Goal: Task Accomplishment & Management: Manage account settings

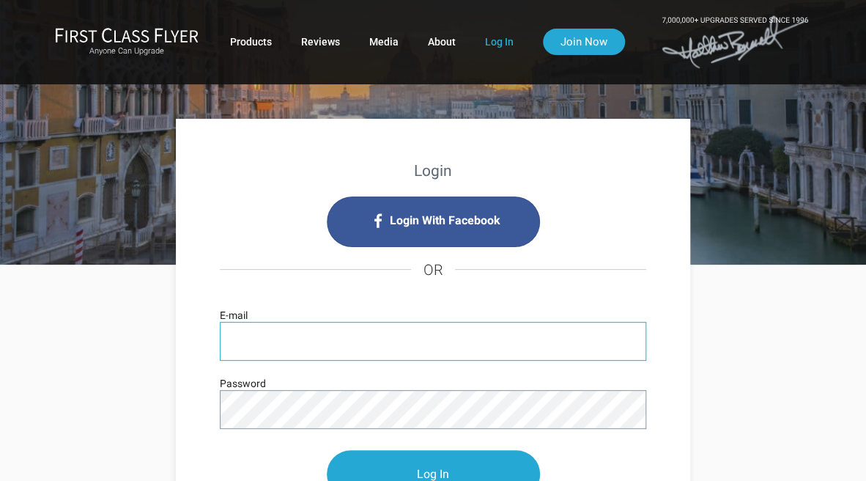
click at [281, 347] on input "E-mail" at bounding box center [433, 341] width 426 height 39
type input "[EMAIL_ADDRESS][DOMAIN_NAME]"
click at [327, 450] on input "Log In" at bounding box center [433, 474] width 213 height 48
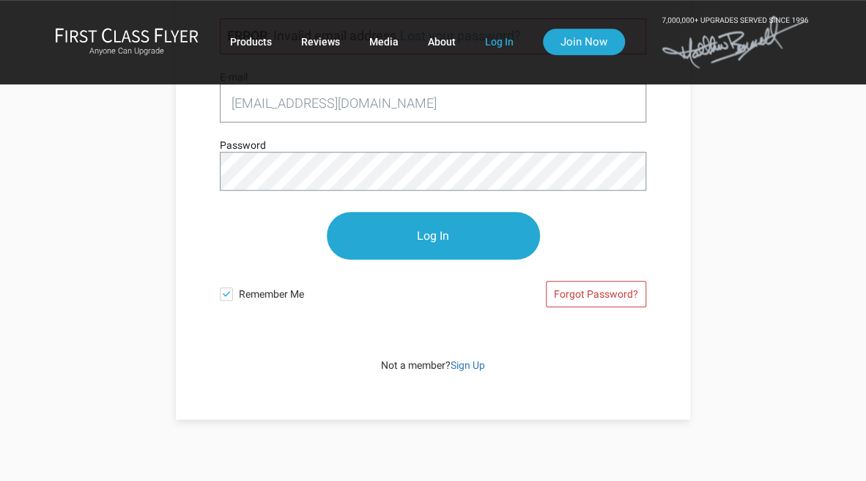
scroll to position [188, 0]
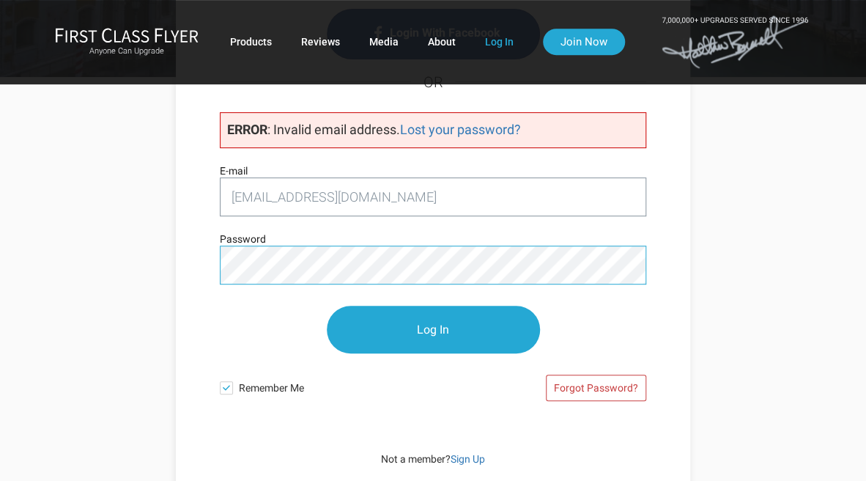
click at [327, 305] on input "Log In" at bounding box center [433, 329] width 213 height 48
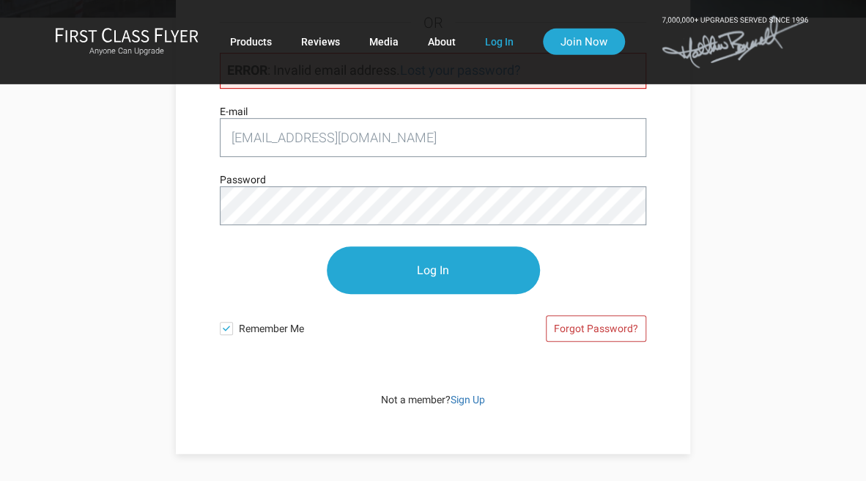
scroll to position [240, 0]
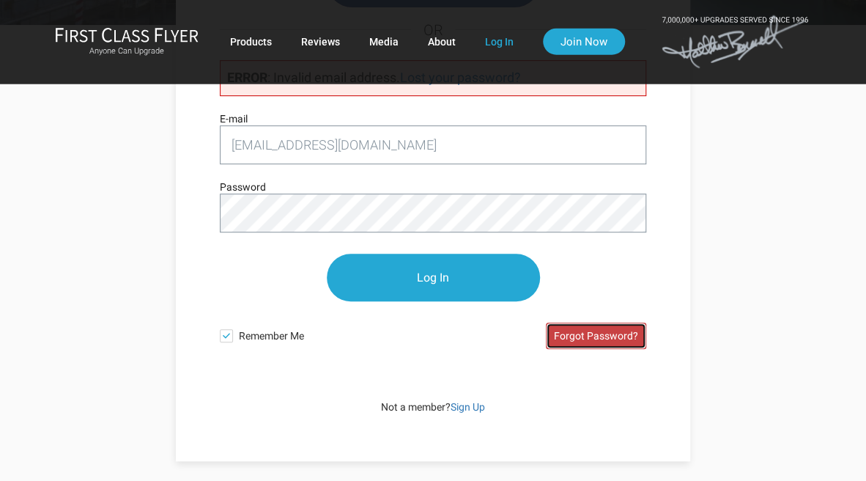
click at [579, 336] on link "Forgot Password?" at bounding box center [596, 335] width 100 height 26
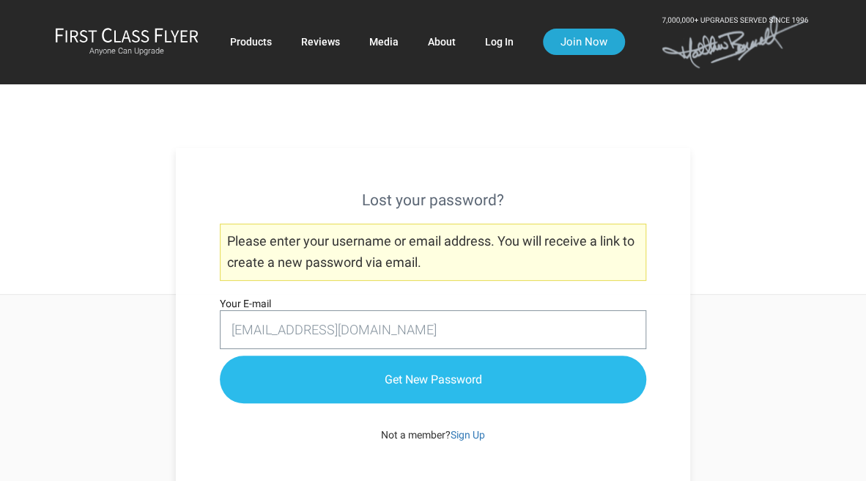
type input "laurent8@gmail.com"
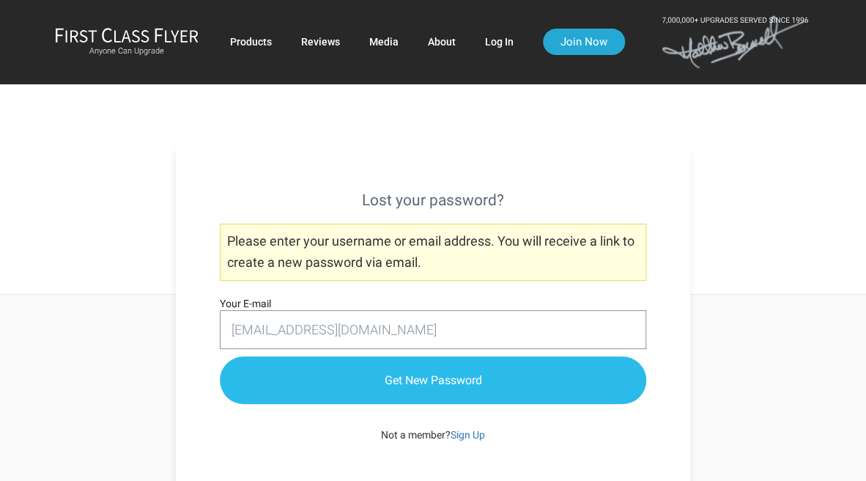
click at [488, 393] on input "Get New Password" at bounding box center [433, 380] width 426 height 48
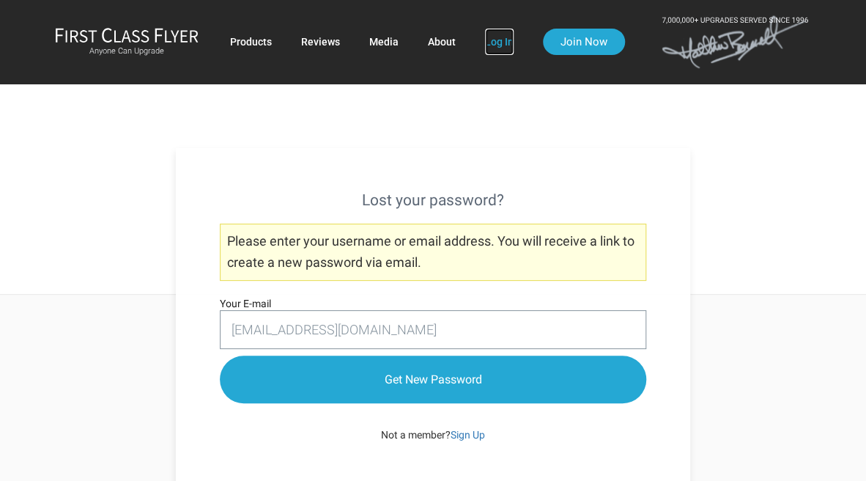
click at [488, 46] on link "Log In" at bounding box center [499, 42] width 29 height 26
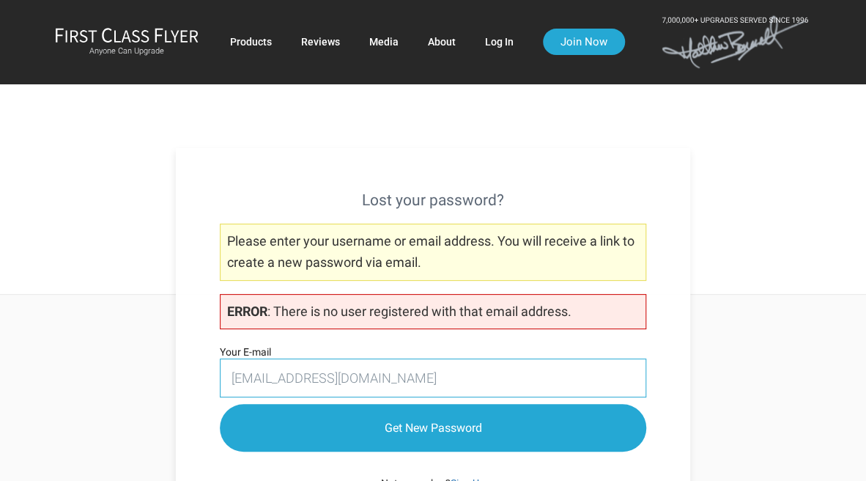
click at [361, 374] on input "[EMAIL_ADDRESS][DOMAIN_NAME]" at bounding box center [433, 377] width 426 height 39
type input "laurent8@gma"
click at [588, 47] on link "Join Now" at bounding box center [584, 42] width 82 height 26
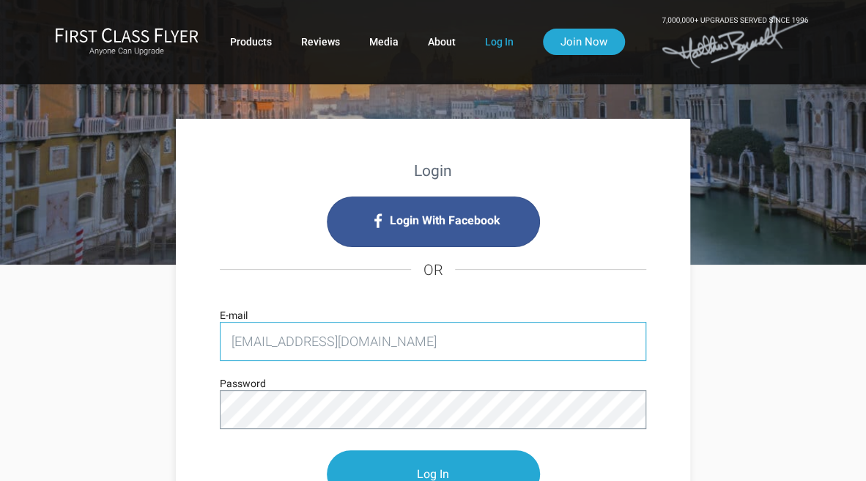
type input "[EMAIL_ADDRESS][DOMAIN_NAME]"
click at [327, 450] on input "Log In" at bounding box center [433, 474] width 213 height 48
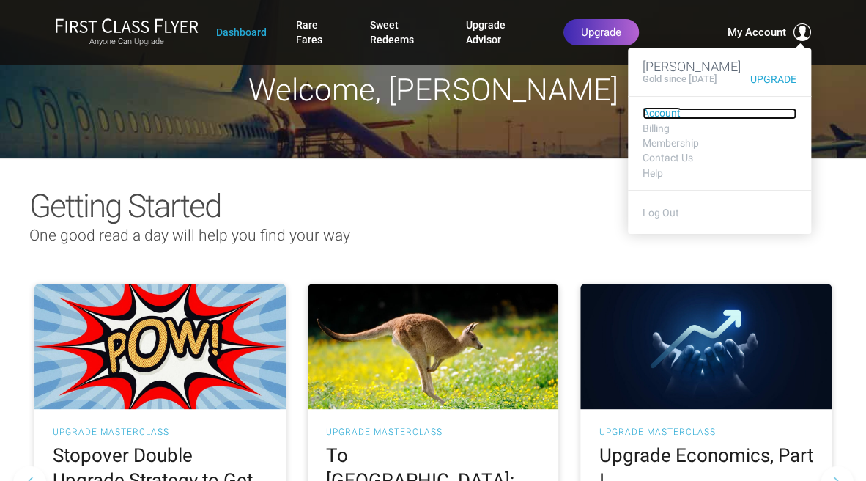
click at [656, 119] on link "Account" at bounding box center [719, 113] width 154 height 11
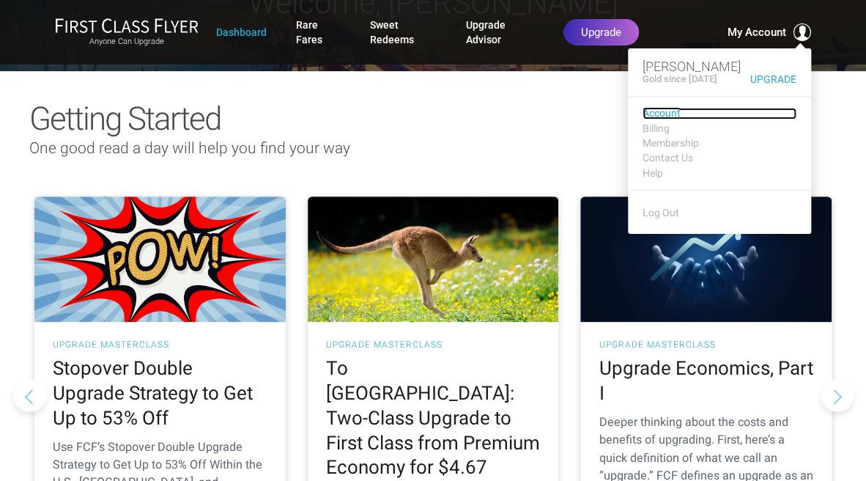
scroll to position [77, 0]
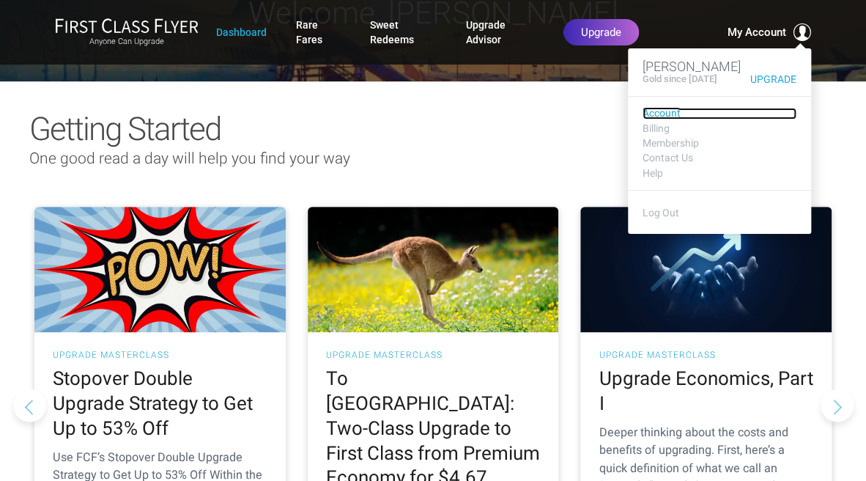
click at [662, 119] on link "Account" at bounding box center [719, 113] width 154 height 11
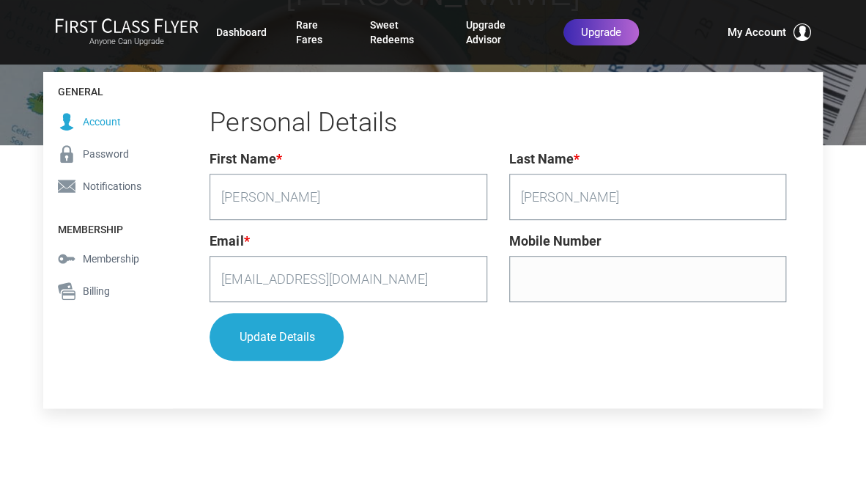
scroll to position [152, 0]
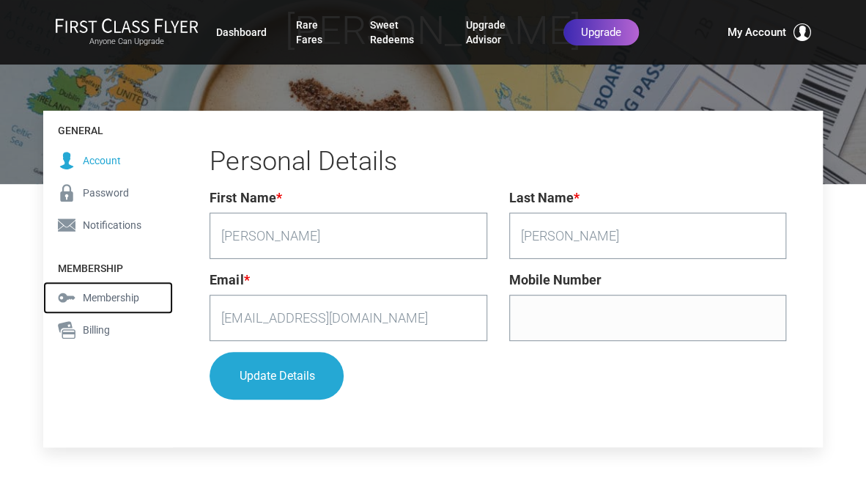
click at [113, 294] on span "Membership" at bounding box center [111, 297] width 56 height 16
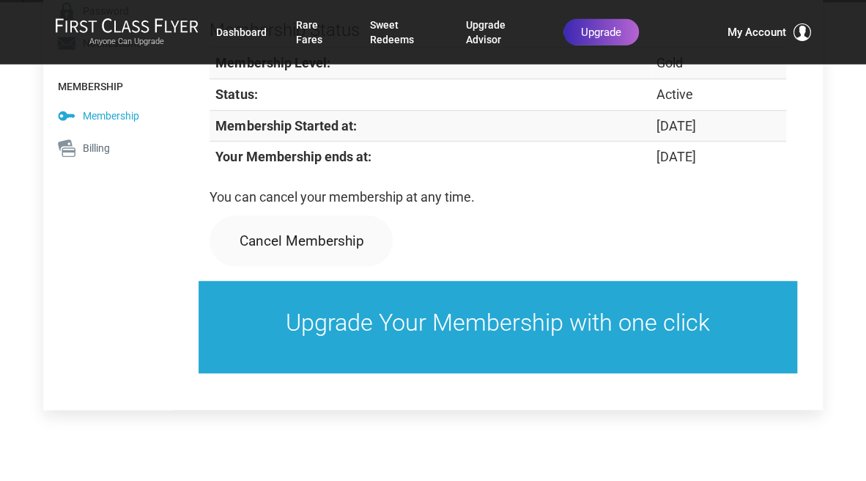
scroll to position [335, 0]
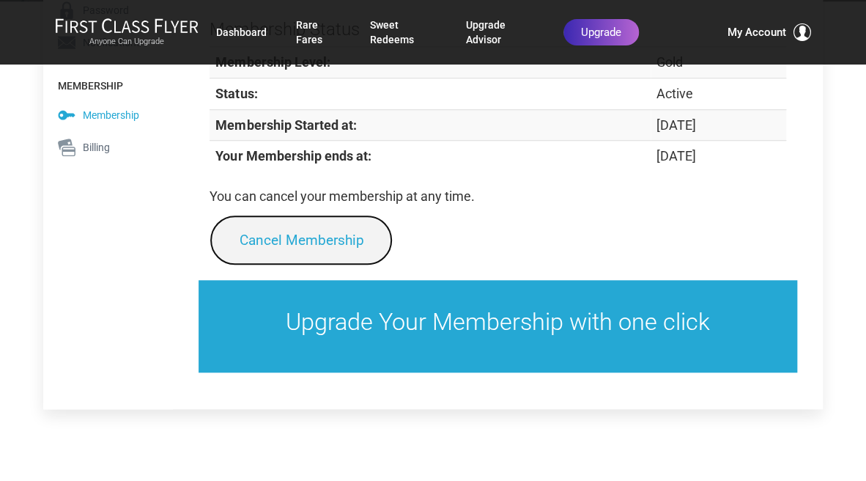
click at [308, 240] on link "Cancel Membership" at bounding box center [301, 240] width 183 height 51
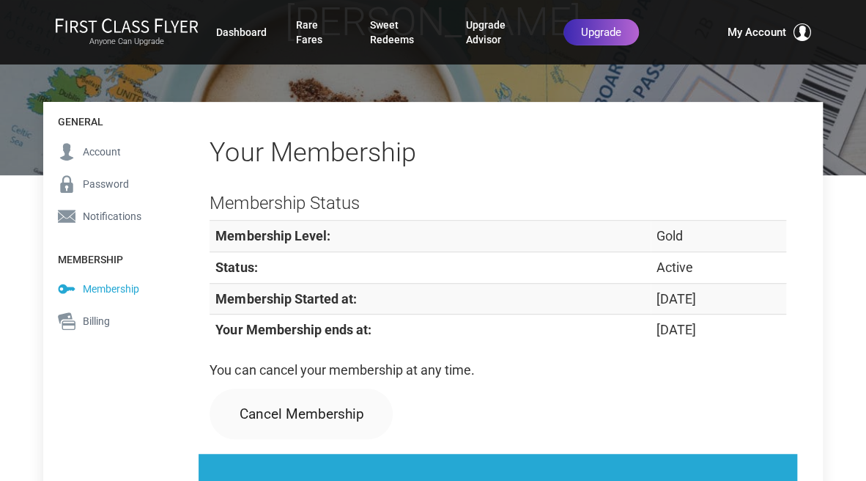
scroll to position [130, 0]
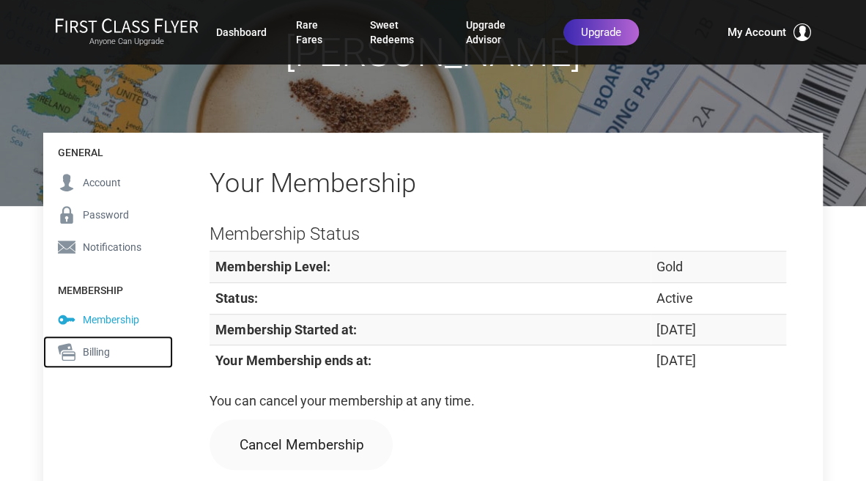
click at [89, 359] on span "Billing" at bounding box center [96, 352] width 27 height 16
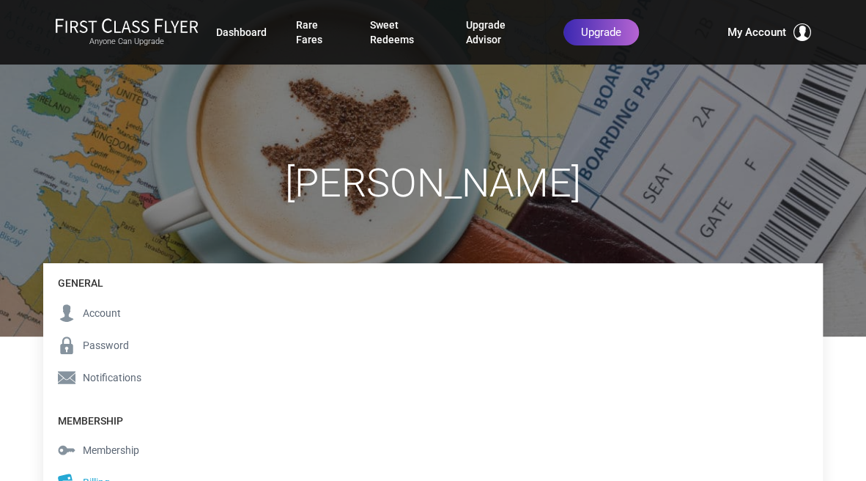
click at [851, 360] on div "[PERSON_NAME] General Account Password Notifications Membership Membership Bill…" at bounding box center [433, 256] width 866 height 513
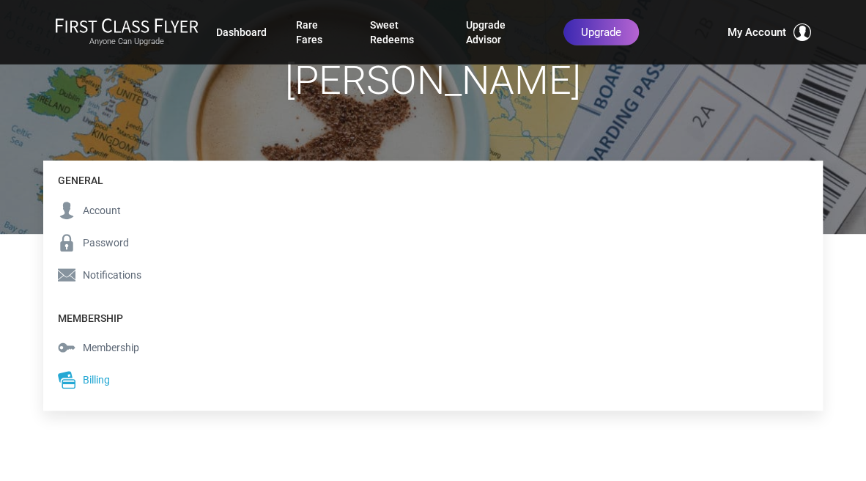
scroll to position [105, 0]
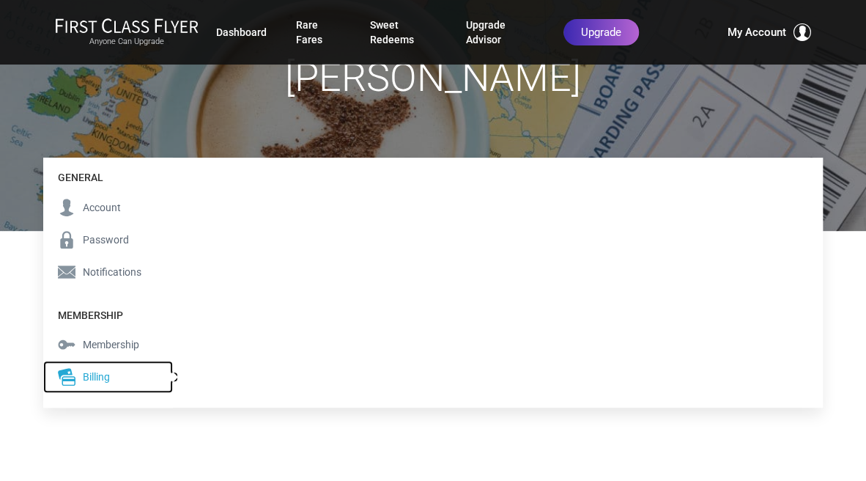
click at [89, 379] on span "Billing" at bounding box center [96, 376] width 27 height 16
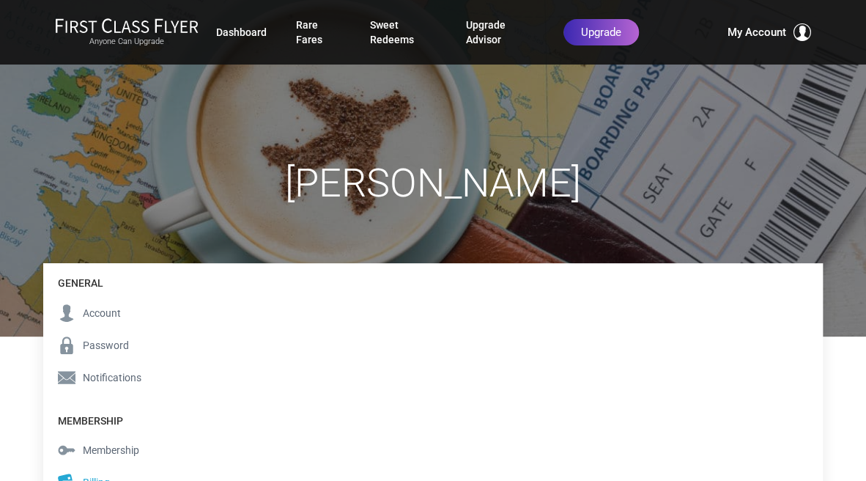
click at [842, 383] on div "Laurent Chen General Account Password Notifications Membership Membership Billi…" at bounding box center [433, 256] width 866 height 513
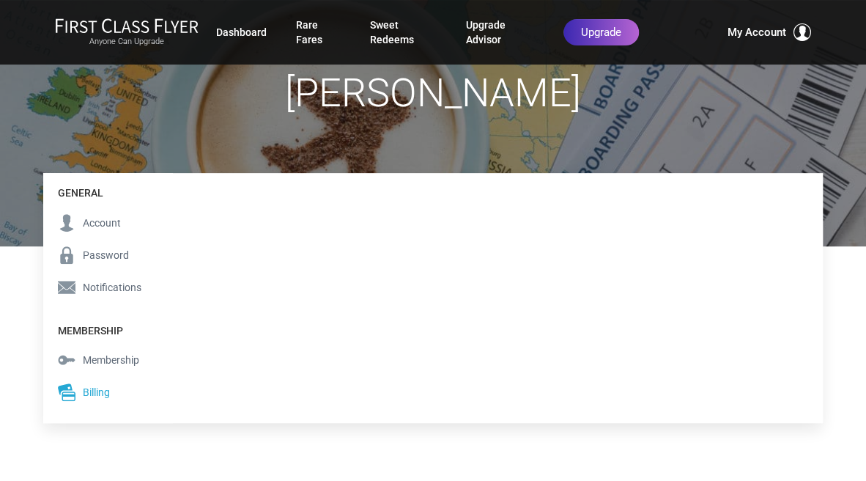
scroll to position [105, 0]
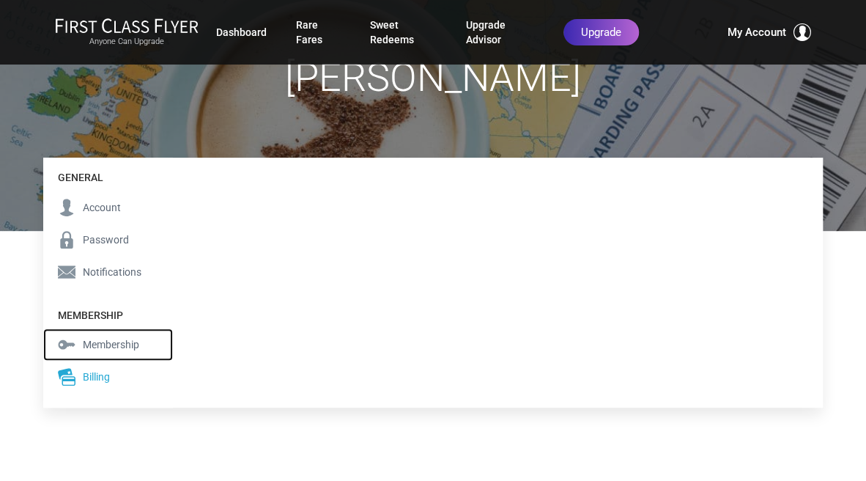
click at [98, 344] on span "Membership" at bounding box center [111, 344] width 56 height 16
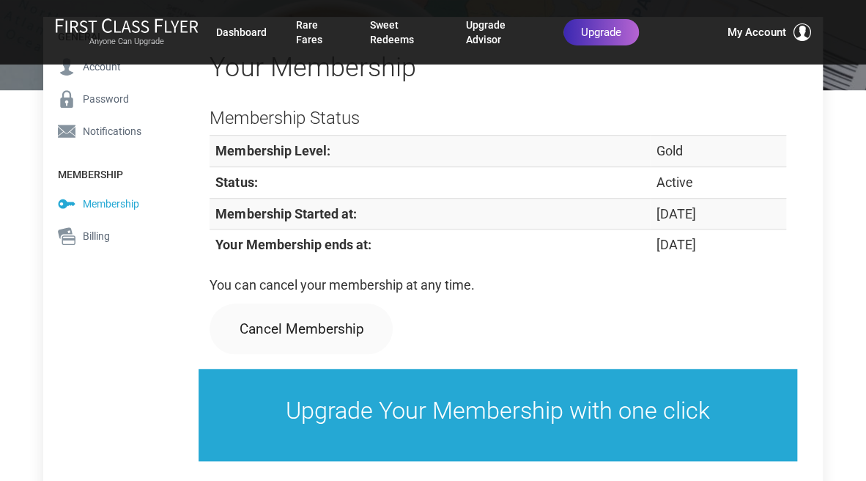
scroll to position [264, 0]
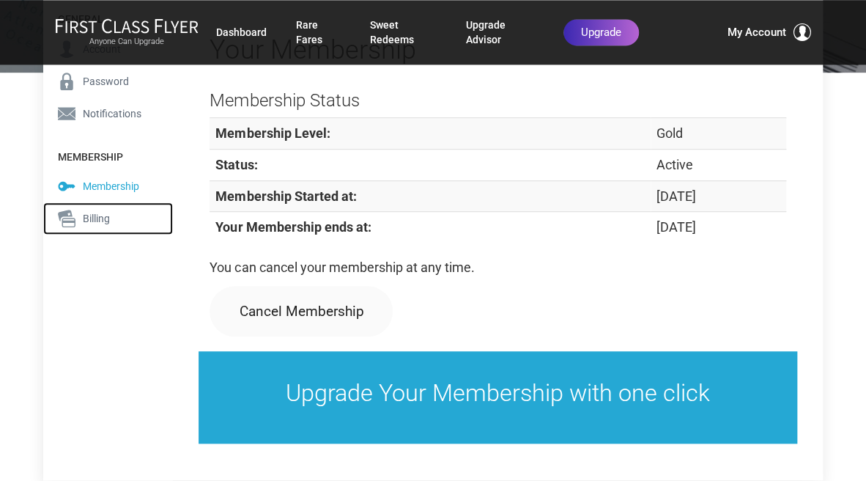
click at [95, 212] on span "Billing" at bounding box center [96, 218] width 27 height 16
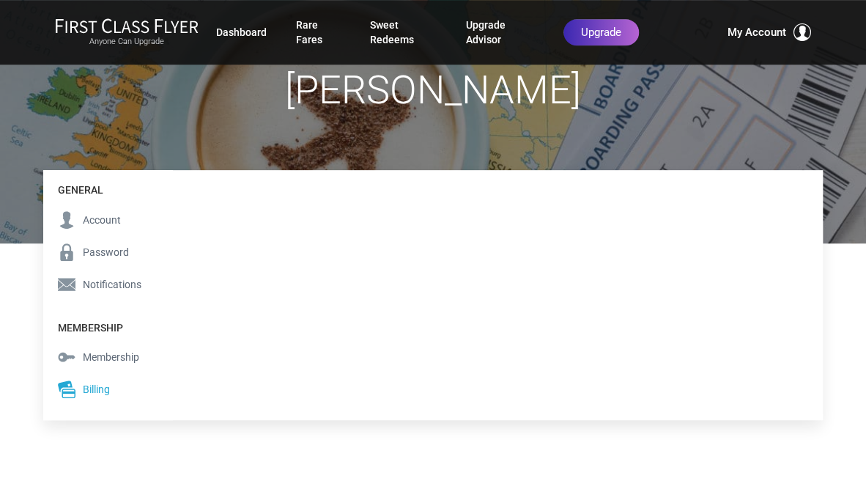
scroll to position [105, 0]
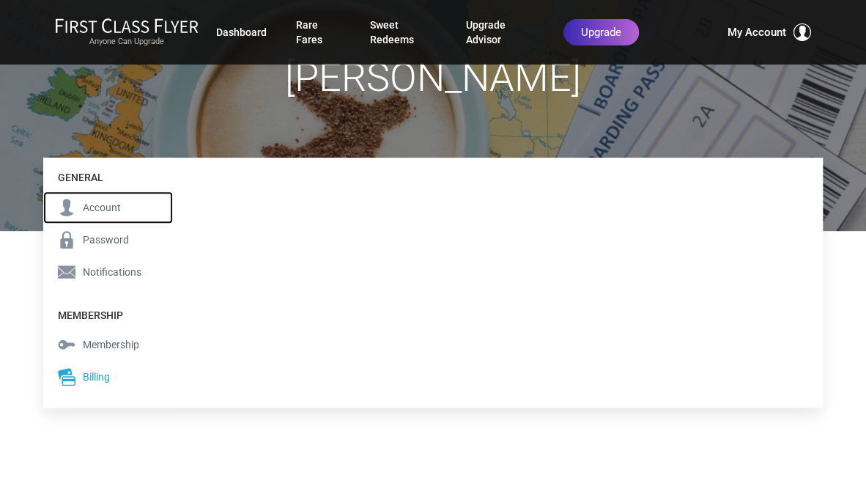
click at [89, 204] on span "Account" at bounding box center [102, 207] width 38 height 16
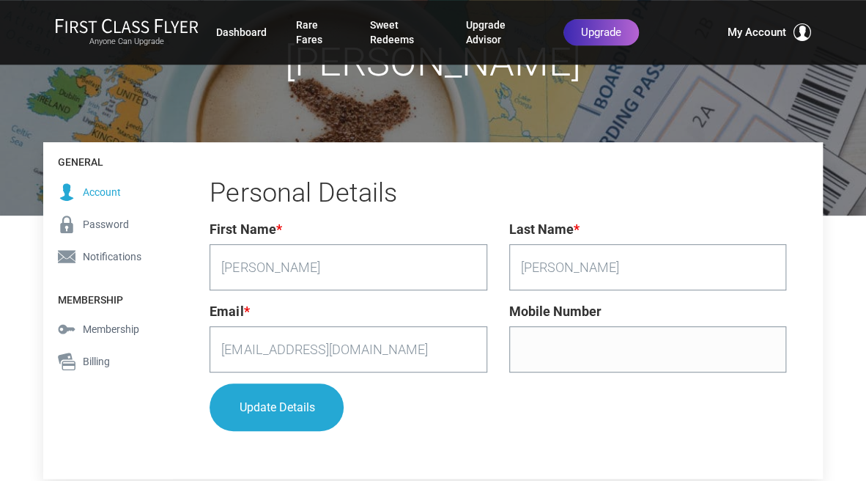
scroll to position [155, 0]
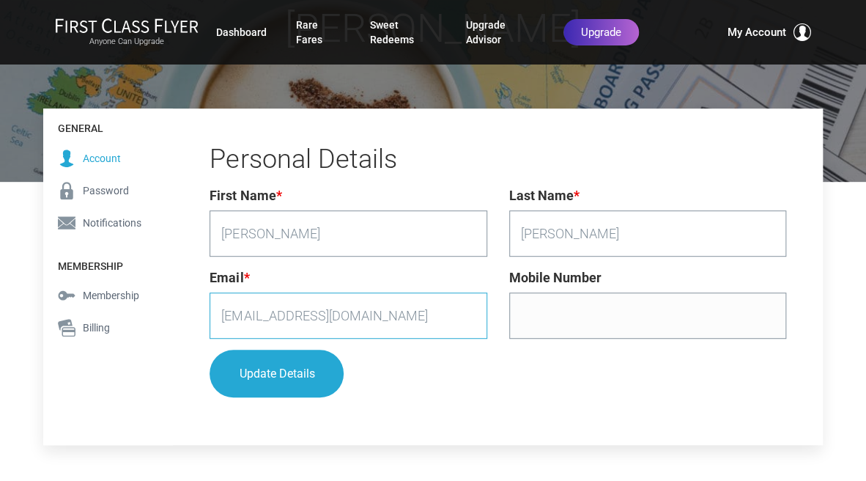
click at [366, 312] on input "[EMAIL_ADDRESS][DOMAIN_NAME]" at bounding box center [348, 315] width 277 height 46
type input "[EMAIL_ADDRESS][DOMAIN_NAME]"
click at [506, 369] on div "Update Details" at bounding box center [498, 373] width 576 height 48
